Goal: Task Accomplishment & Management: Manage account settings

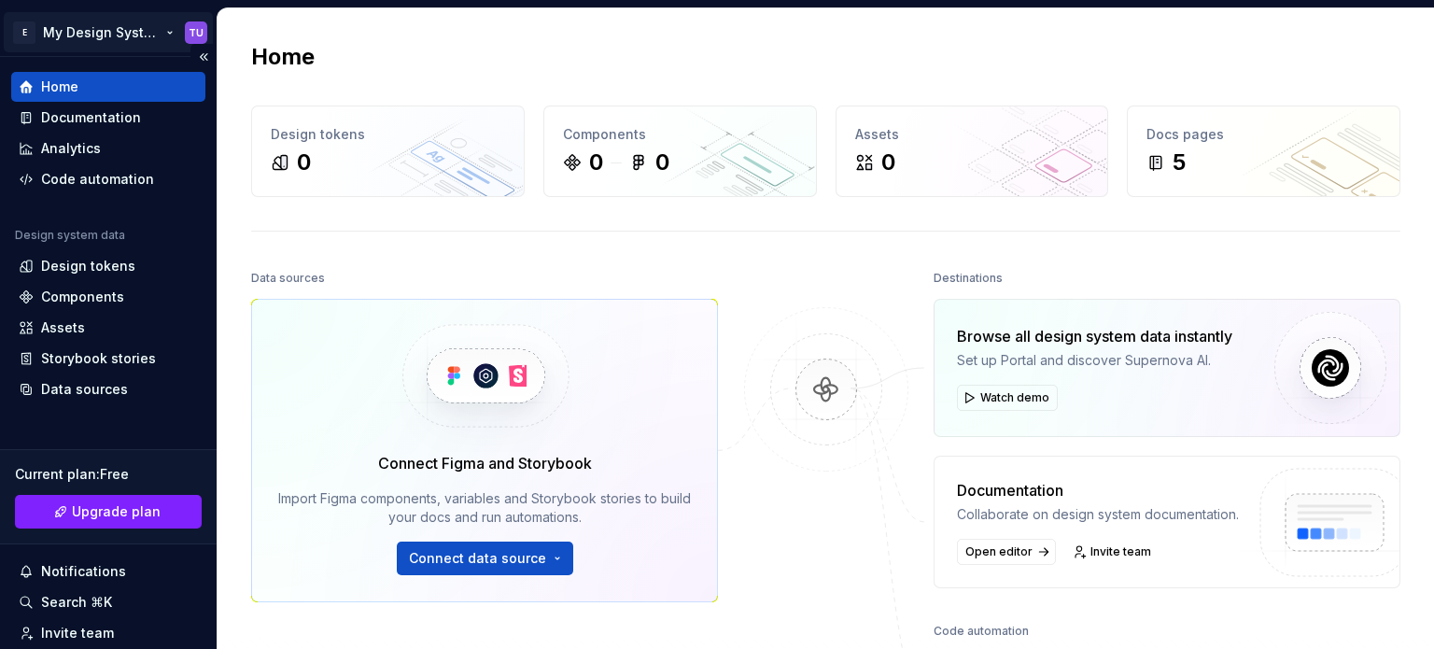
click at [114, 34] on html "E My Design System TU Home Documentation Analytics Code automation Design syste…" at bounding box center [717, 324] width 1434 height 649
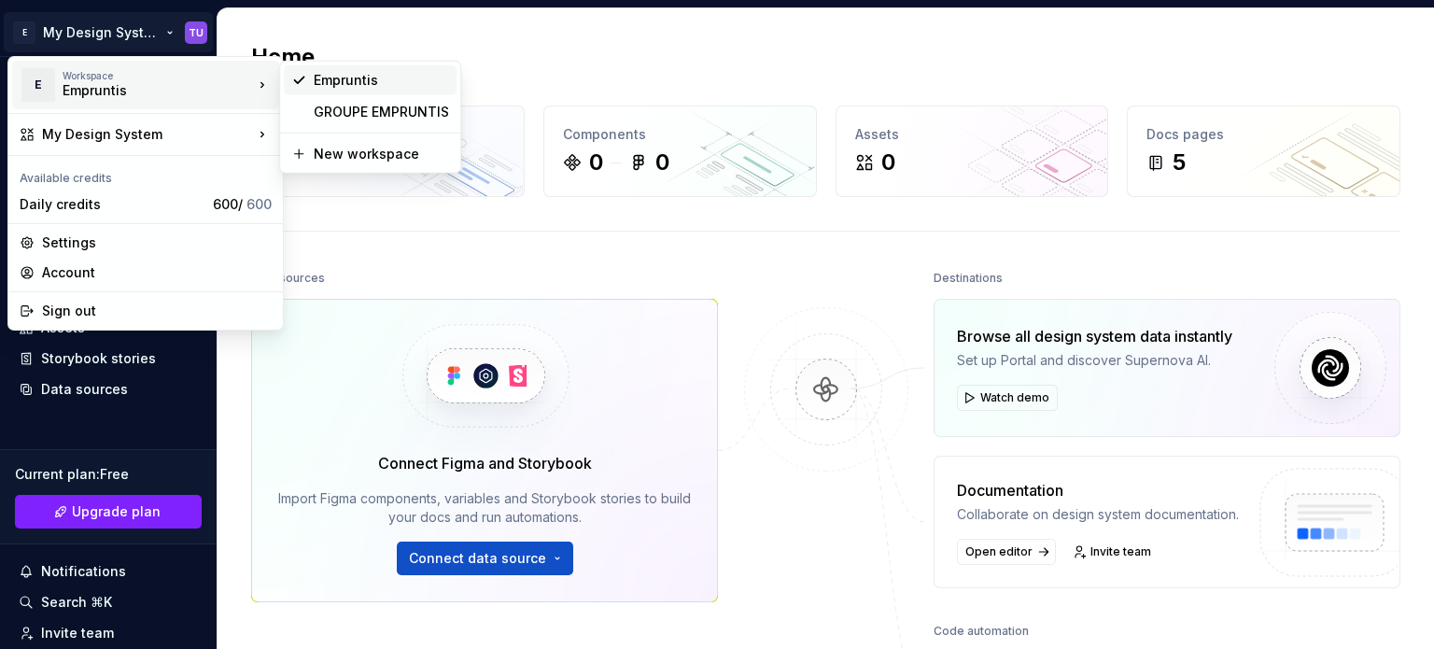
click at [331, 79] on div "Empruntis" at bounding box center [381, 80] width 135 height 19
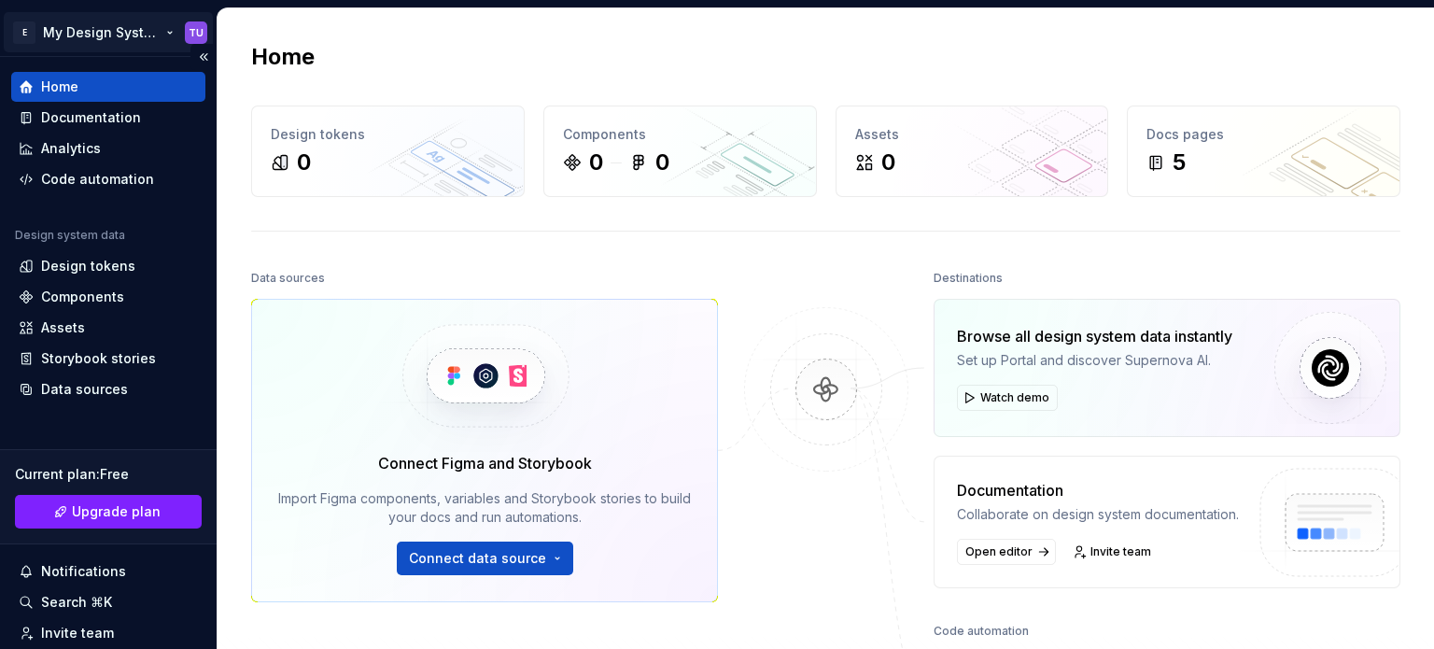
click at [138, 33] on html "E My Design System TU Home Documentation Analytics Code automation Design syste…" at bounding box center [717, 324] width 1434 height 649
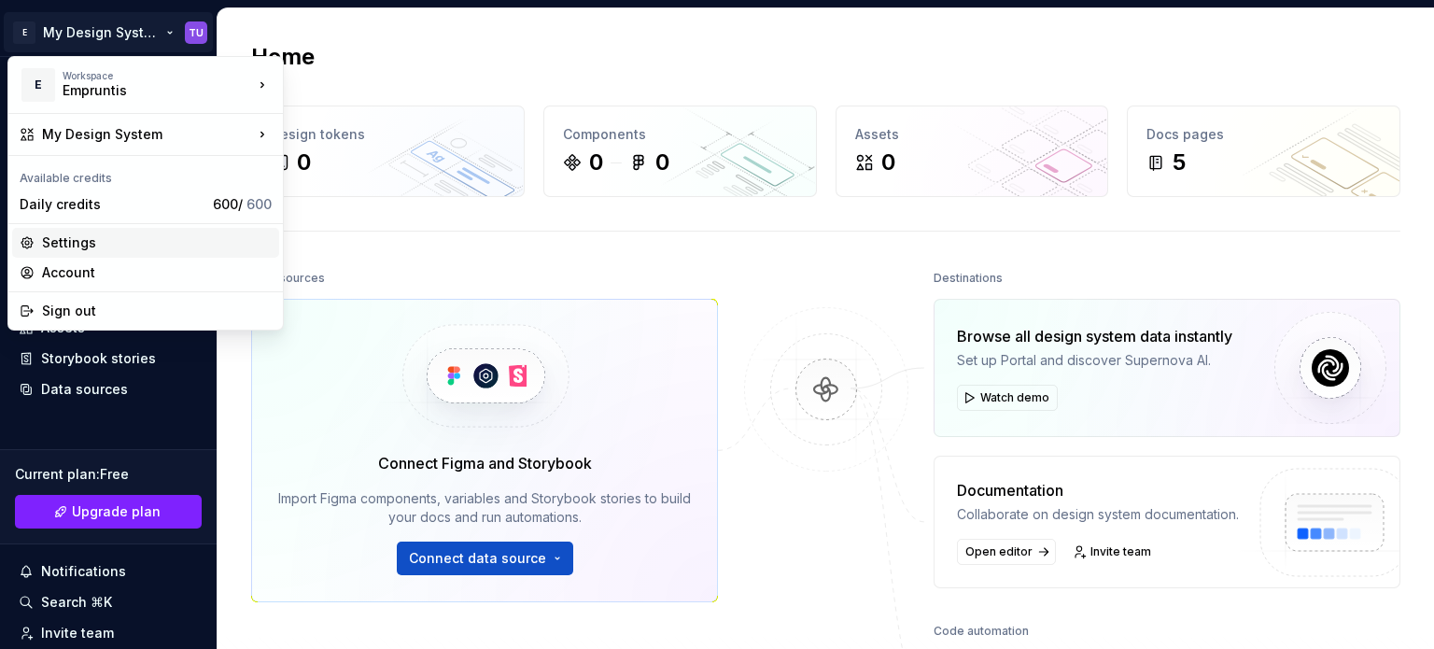
click at [78, 243] on div "Settings" at bounding box center [157, 242] width 230 height 19
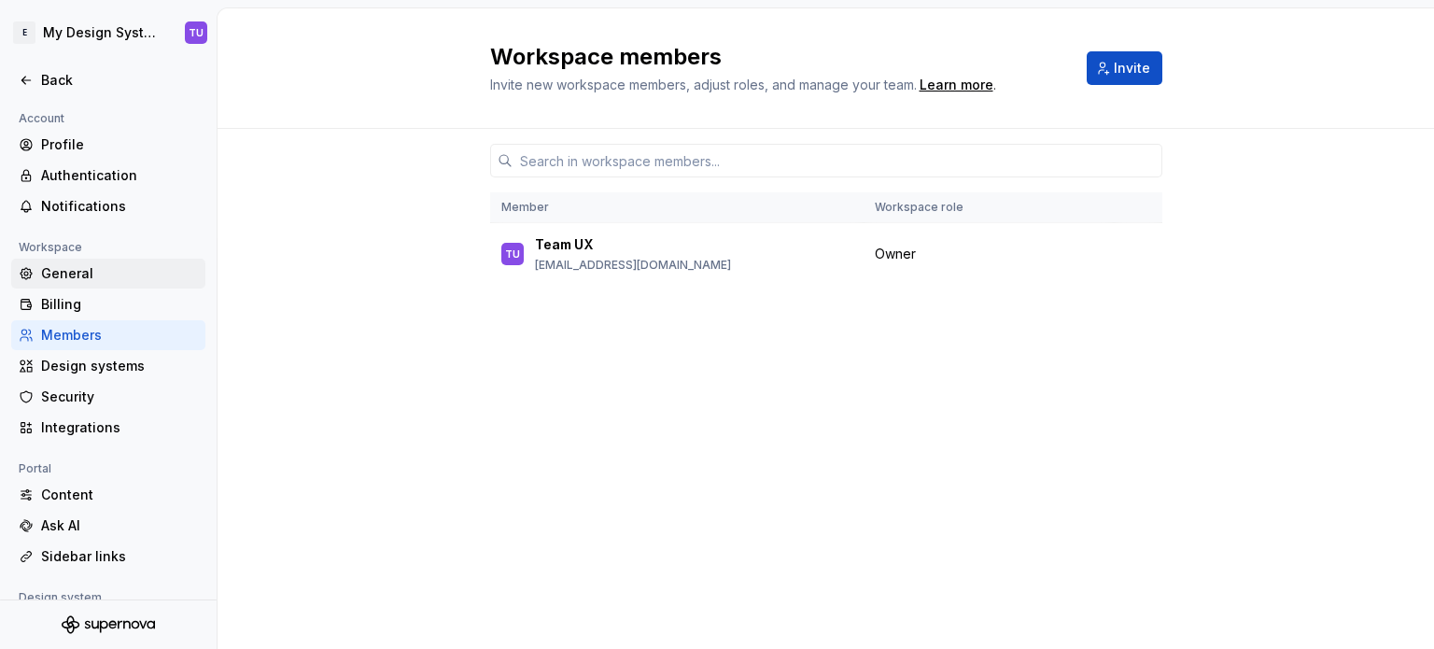
click at [97, 275] on div "General" at bounding box center [119, 273] width 157 height 19
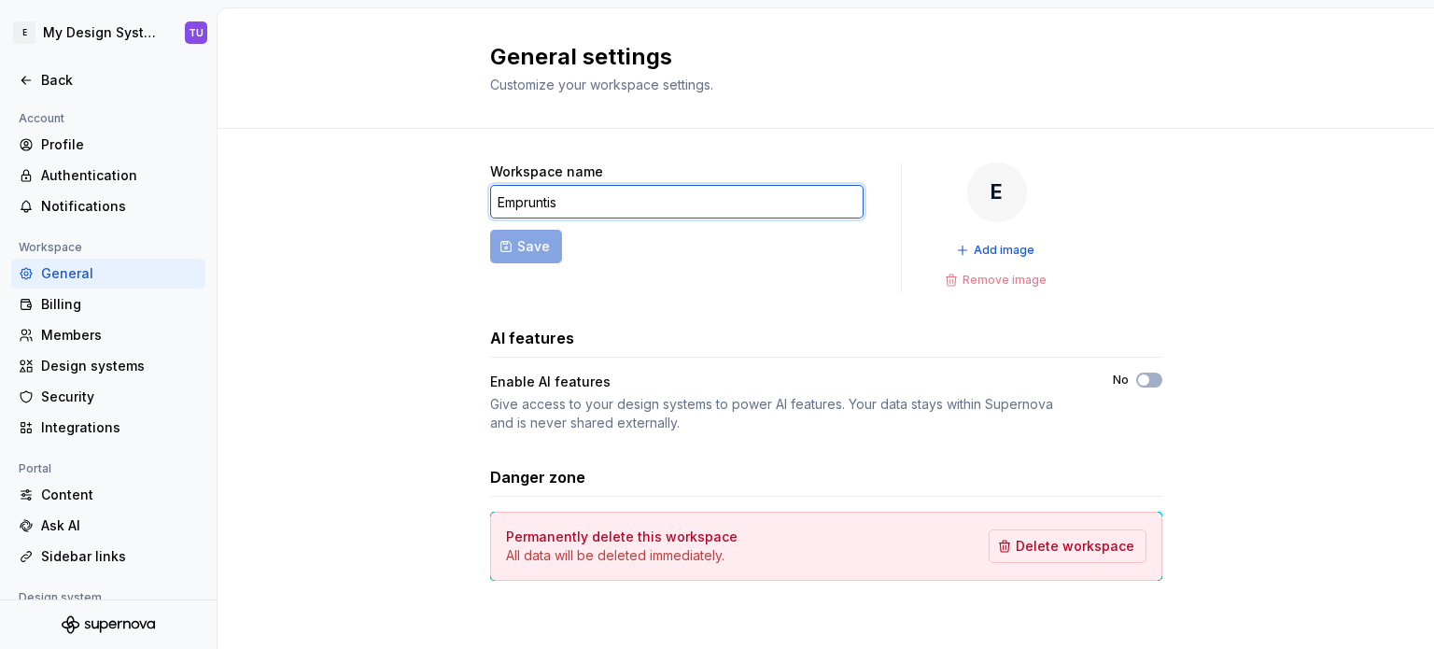
click at [559, 201] on input "Empruntis" at bounding box center [676, 202] width 373 height 34
type input "EMPRUNTIS"
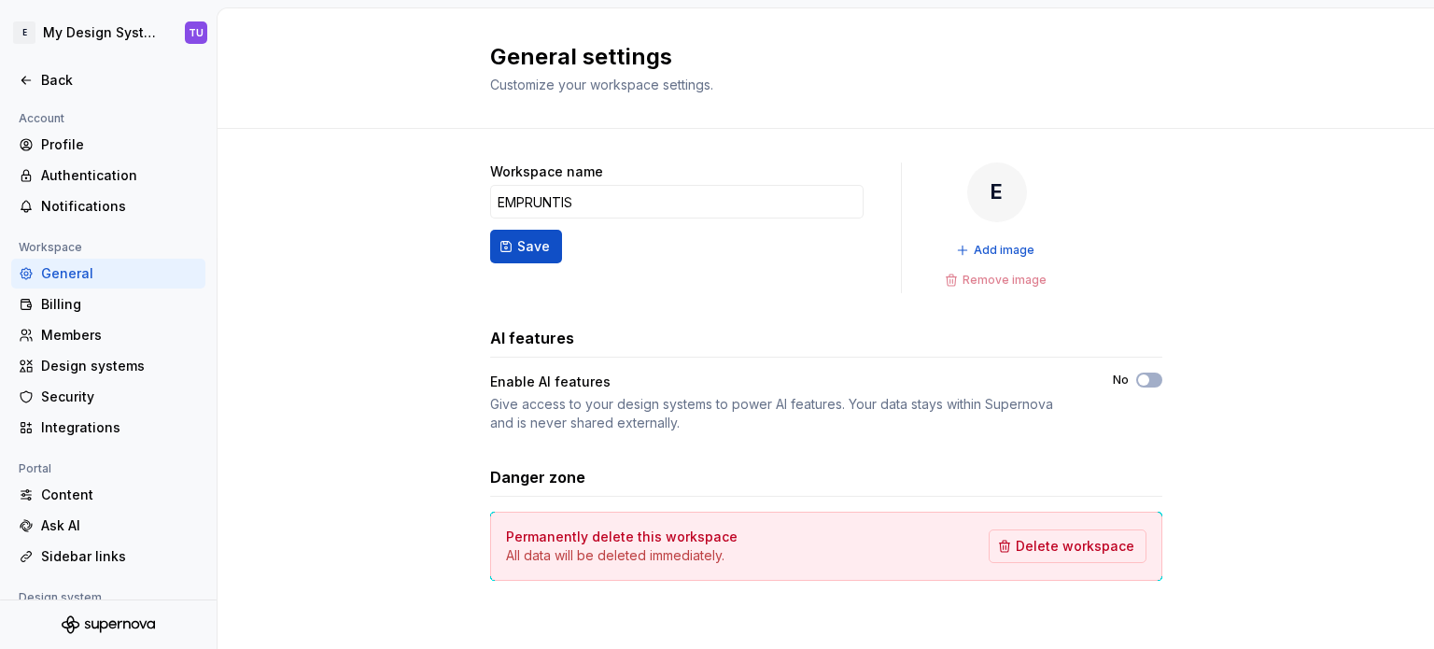
click at [517, 250] on span "Save" at bounding box center [533, 246] width 33 height 19
click at [517, 229] on form "Workspace name EMPRUNTIS Save" at bounding box center [676, 227] width 373 height 131
click at [1339, 159] on div "Workspace name EMPRUNTIS Save E Add image Remove image AI features Enable AI fe…" at bounding box center [826, 390] width 1217 height 523
click at [15, 75] on div "Back" at bounding box center [108, 80] width 194 height 30
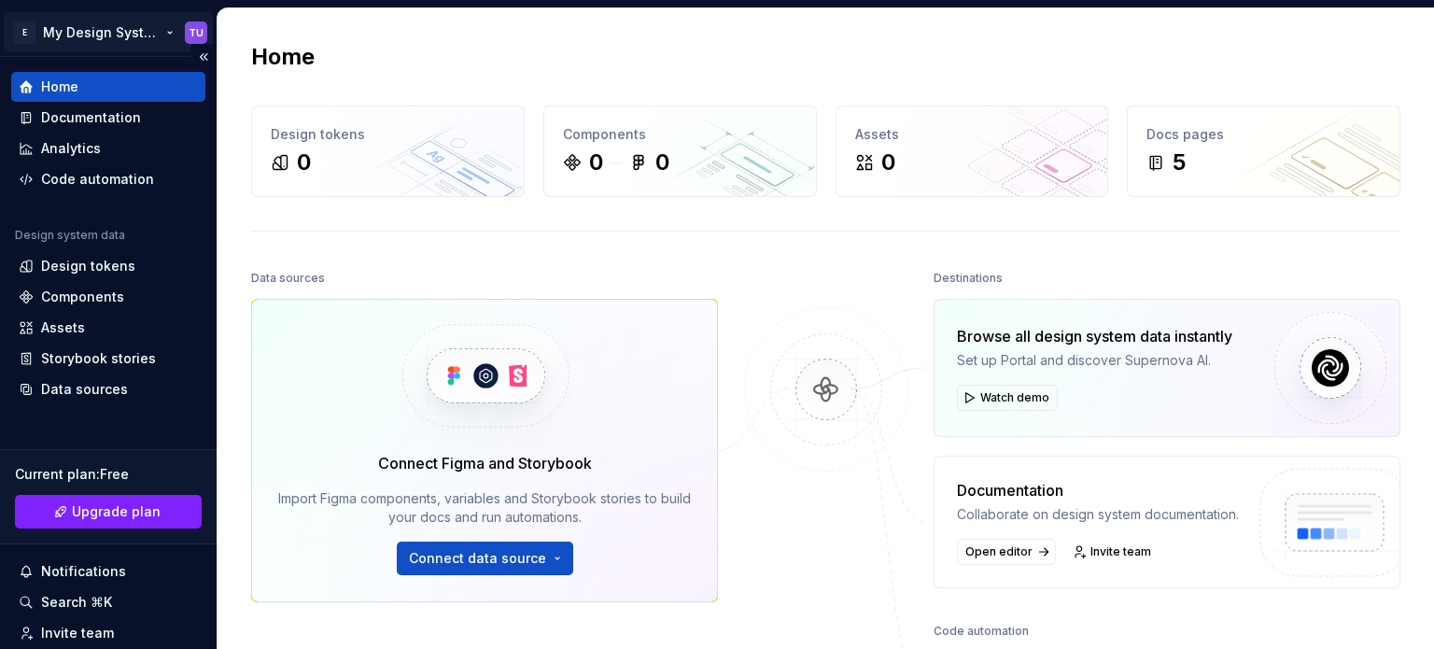
click at [82, 25] on html "E My Design System TU Home Documentation Analytics Code automation Design syste…" at bounding box center [717, 324] width 1434 height 649
click at [90, 22] on html "E My Design System TU Home Documentation Analytics Code automation Design syste…" at bounding box center [717, 324] width 1434 height 649
drag, startPoint x: 1005, startPoint y: 61, endPoint x: 1015, endPoint y: 58, distance: 10.6
click at [1005, 60] on div "Home" at bounding box center [825, 57] width 1149 height 30
drag, startPoint x: 75, startPoint y: 82, endPoint x: 71, endPoint y: 96, distance: 14.5
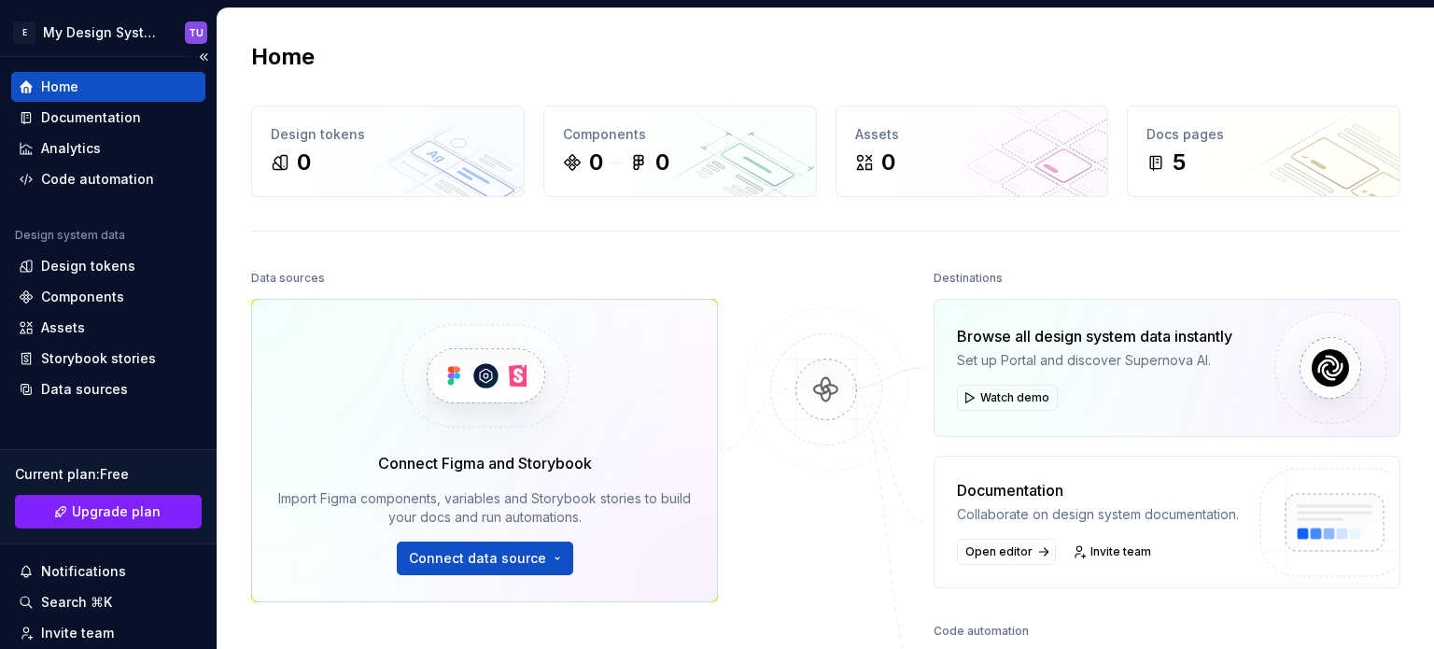
click at [74, 82] on div "Home" at bounding box center [59, 86] width 37 height 19
click at [68, 115] on div "Documentation" at bounding box center [91, 117] width 100 height 19
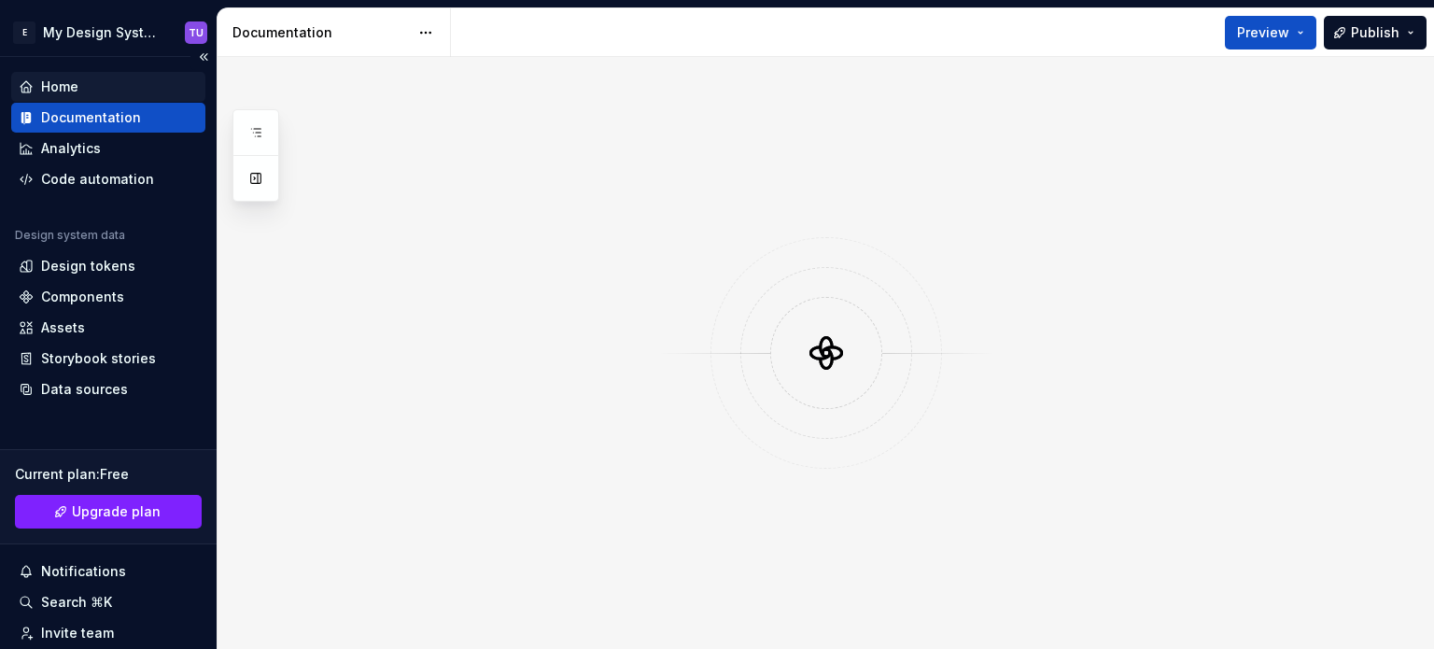
click at [75, 81] on div "Home" at bounding box center [59, 86] width 37 height 19
